Goal: Check status: Check status

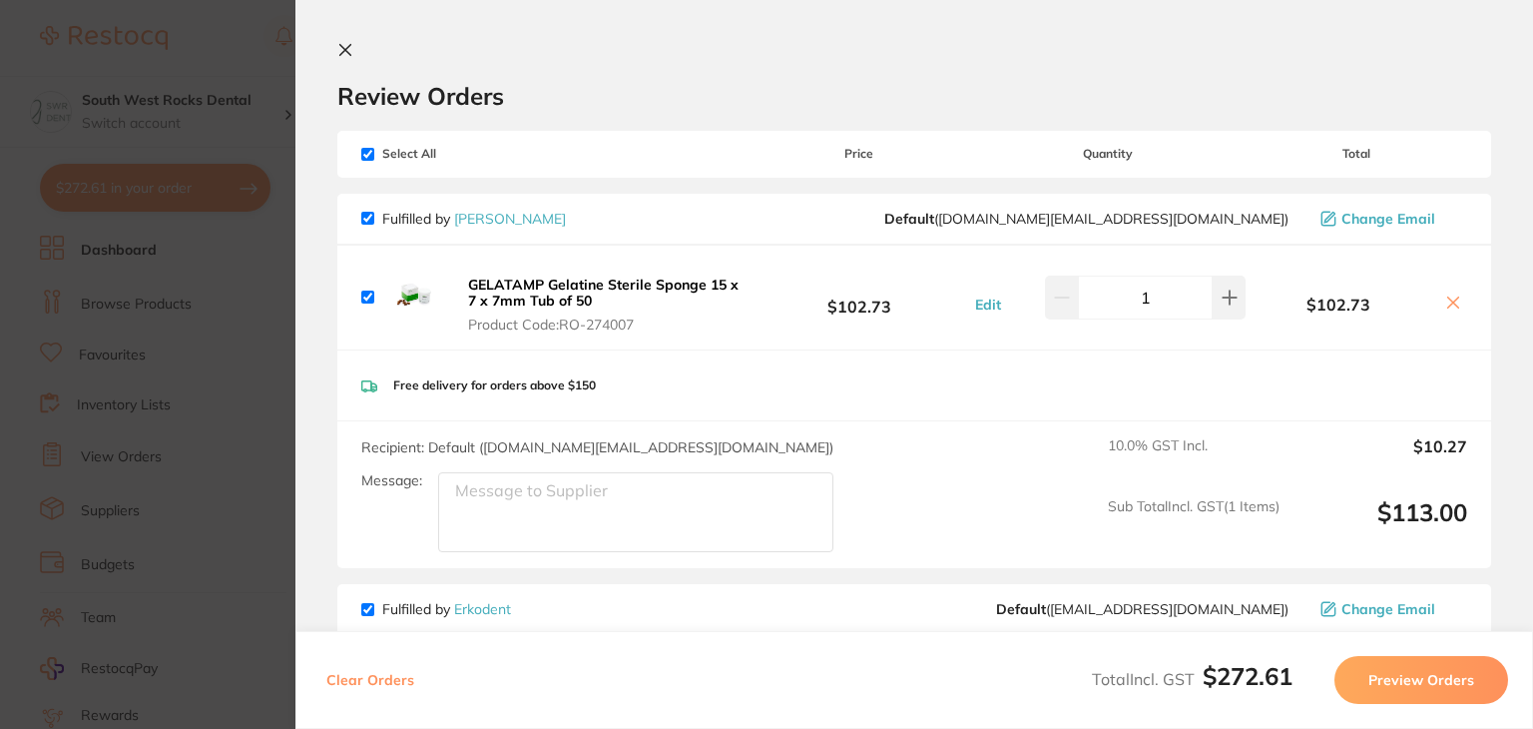
click at [349, 52] on icon at bounding box center [345, 50] width 16 height 16
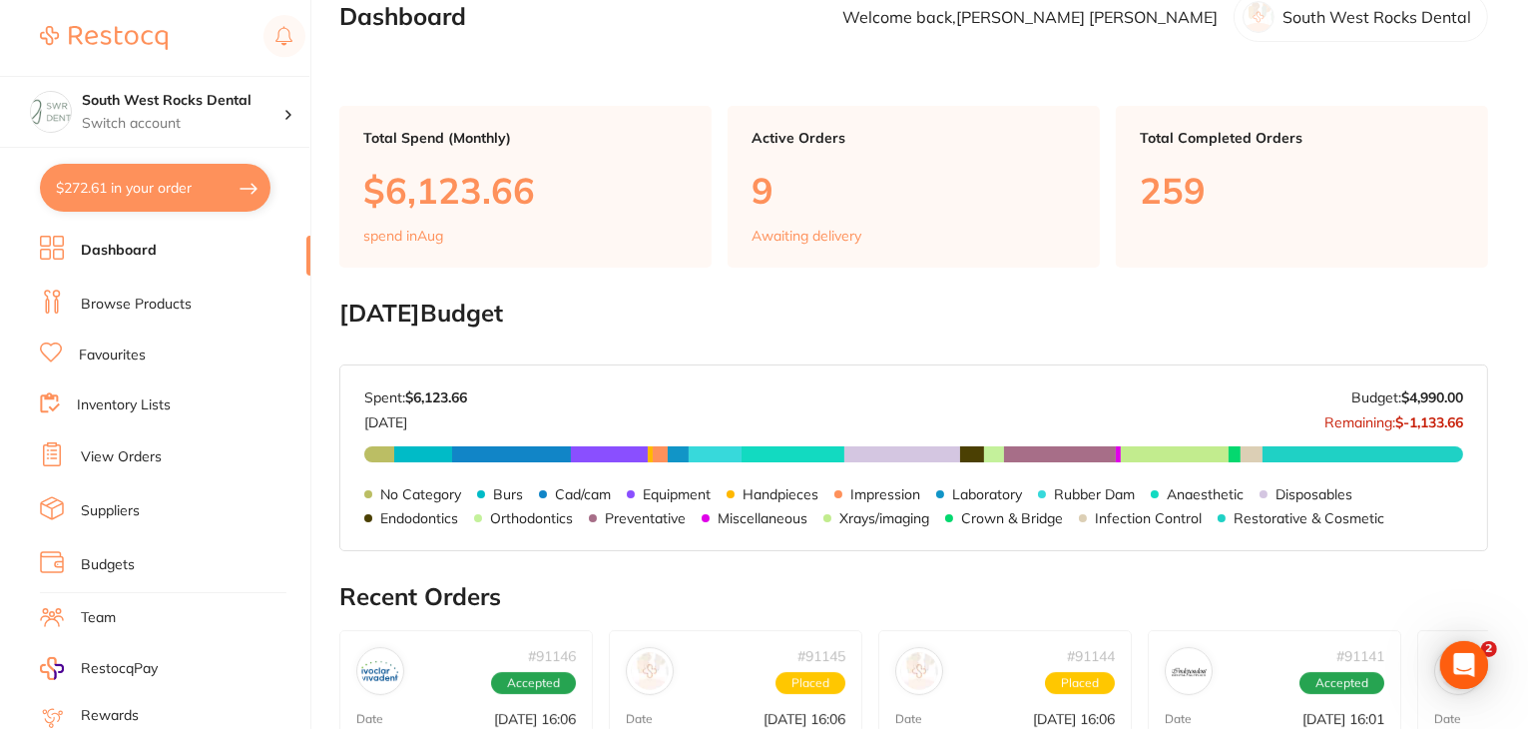
click at [137, 241] on link "Dashboard" at bounding box center [119, 251] width 76 height 20
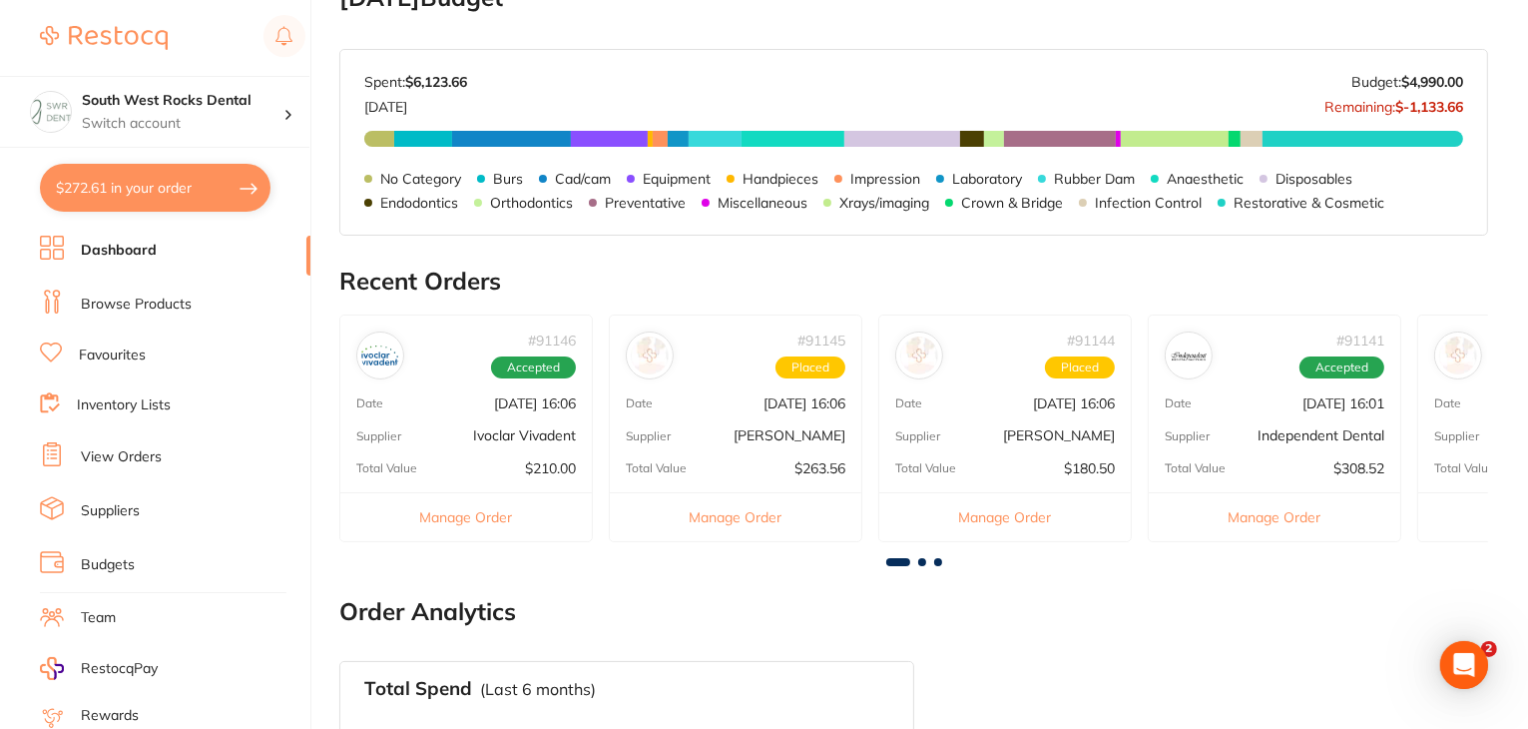
scroll to position [355, 0]
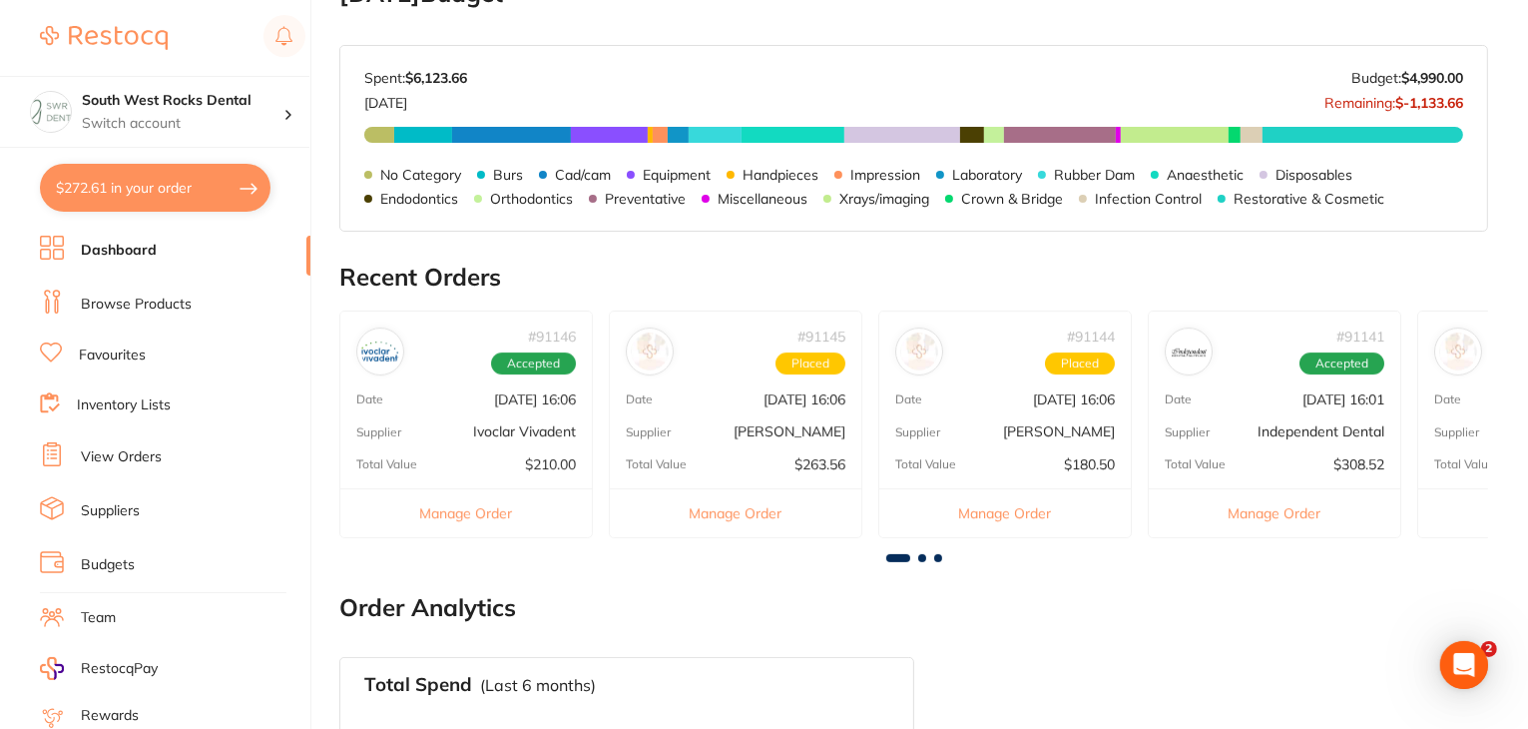
click at [1070, 429] on p "[PERSON_NAME]" at bounding box center [1059, 431] width 112 height 16
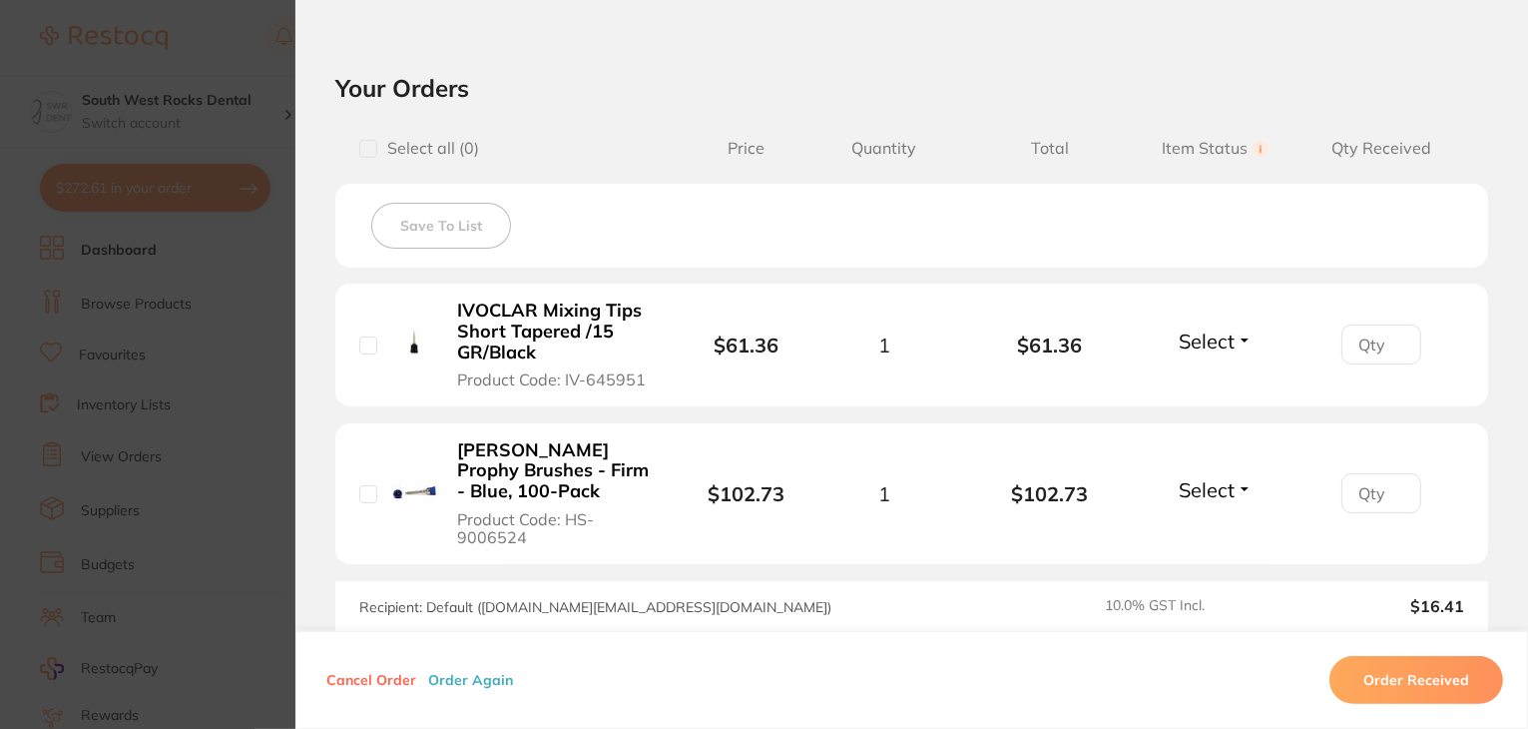
scroll to position [444, 0]
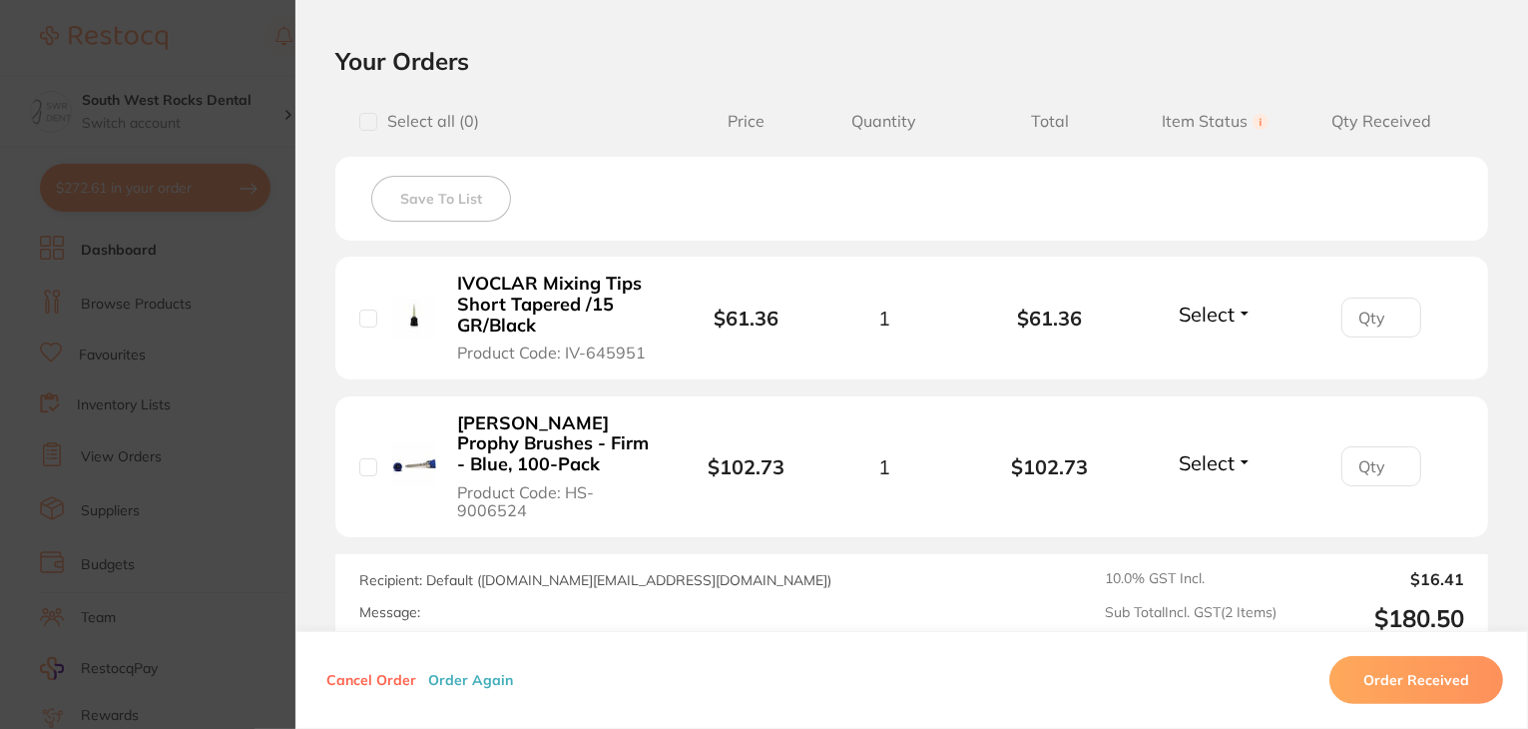
click at [1238, 312] on button "Select" at bounding box center [1216, 313] width 86 height 25
click at [1210, 352] on span "Received" at bounding box center [1215, 356] width 51 height 15
click at [1232, 463] on button "Select" at bounding box center [1216, 462] width 86 height 25
click at [1214, 508] on span "Received" at bounding box center [1215, 505] width 51 height 15
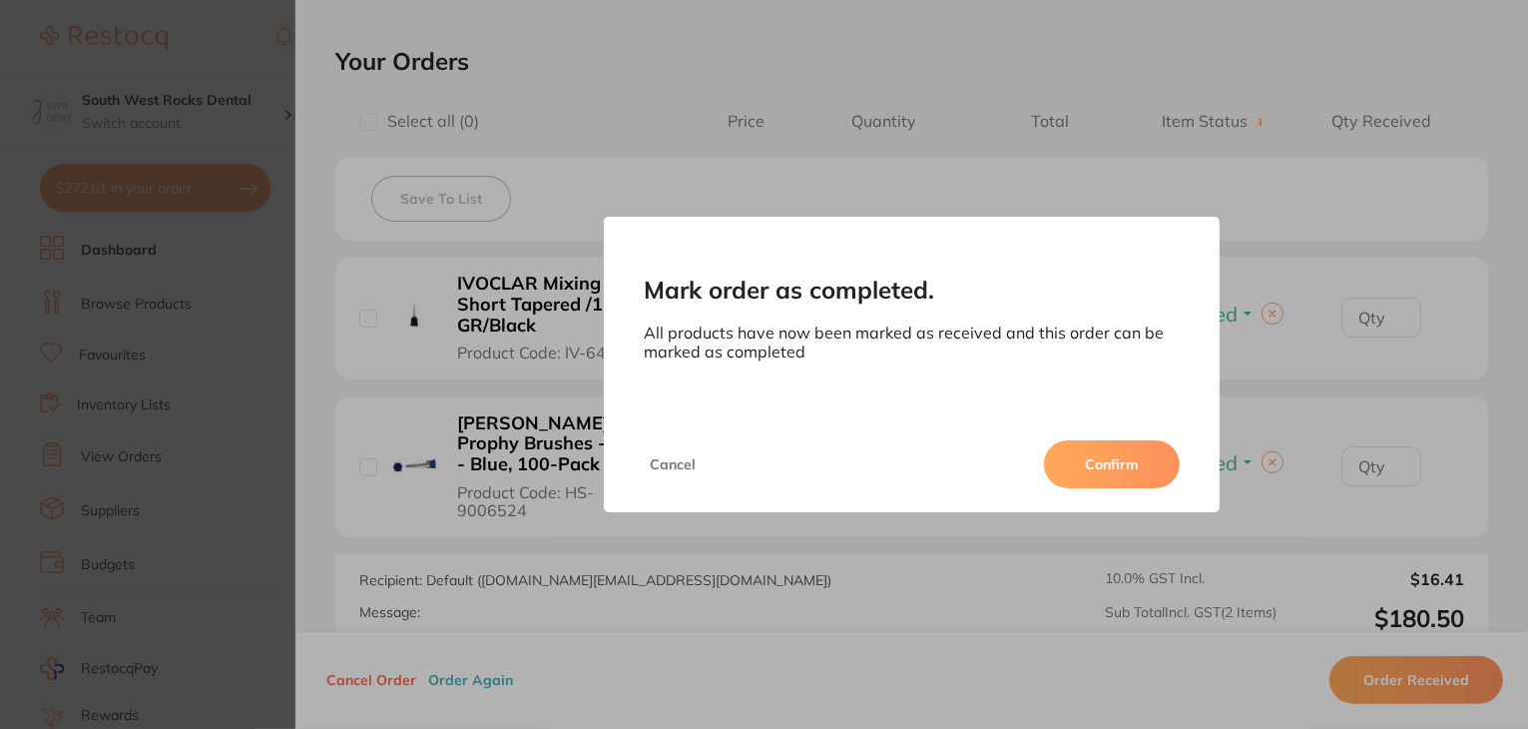
click at [1071, 459] on button "Confirm" at bounding box center [1112, 464] width 136 height 48
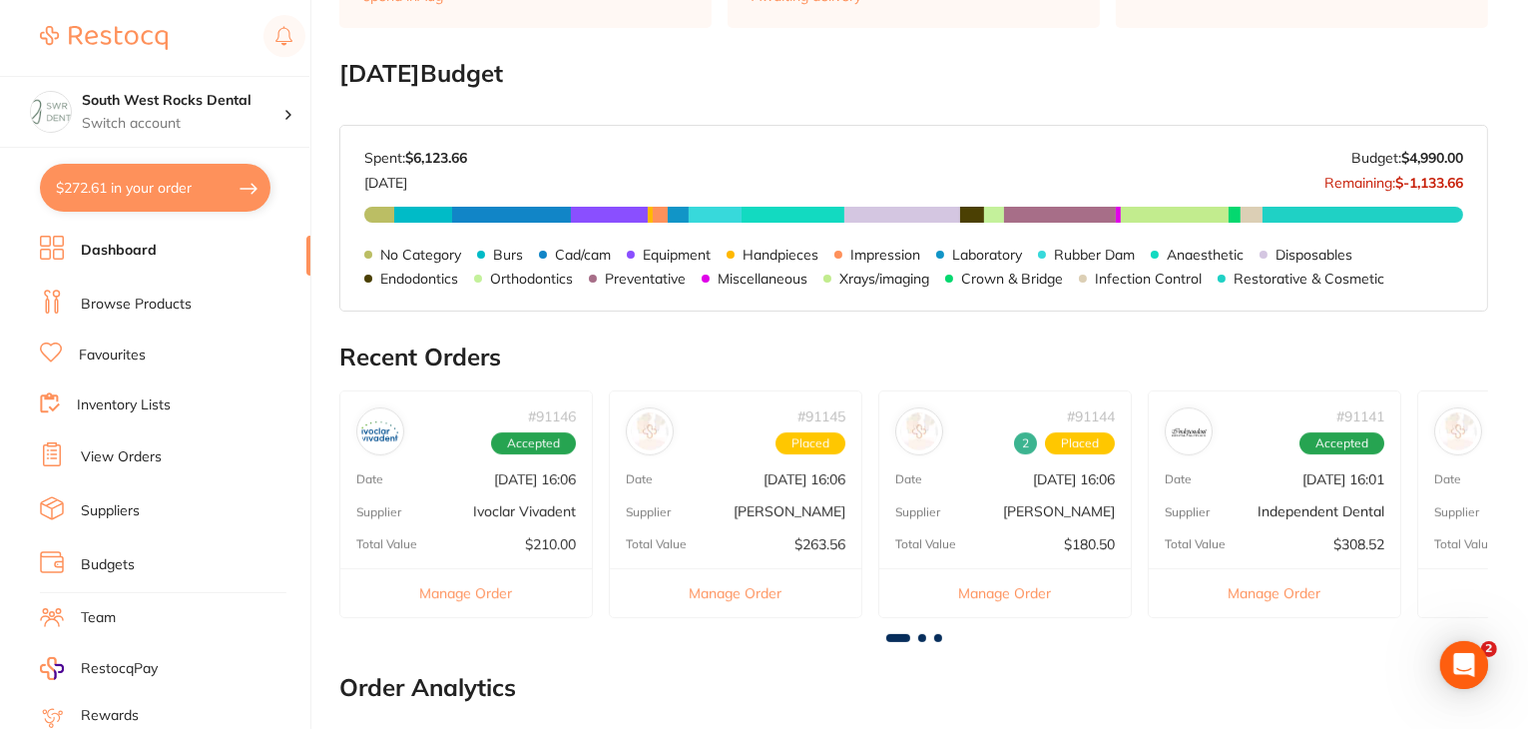
scroll to position [0, 0]
click at [994, 590] on button "Manage Order" at bounding box center [1005, 592] width 252 height 49
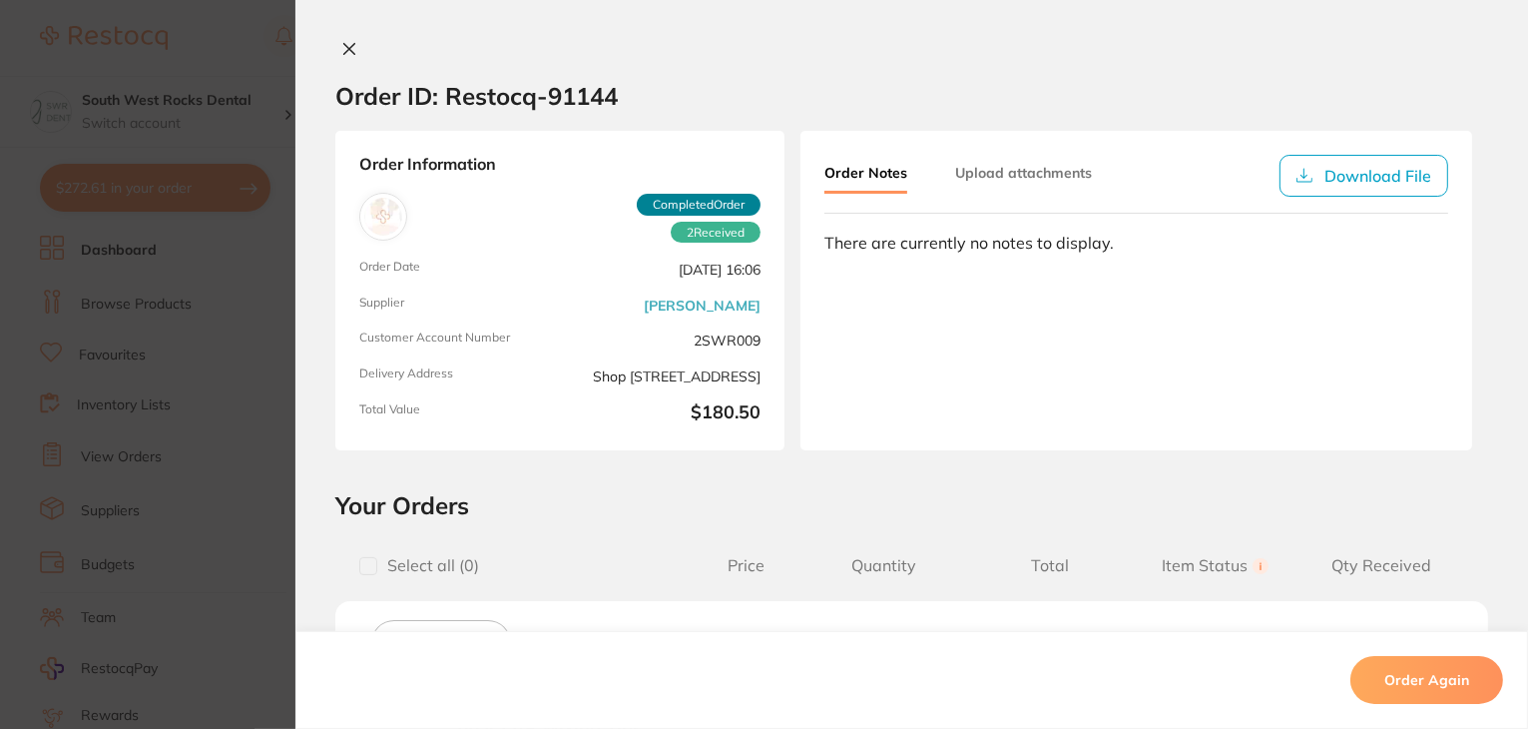
click at [346, 49] on icon at bounding box center [349, 49] width 16 height 16
